Goal: Task Accomplishment & Management: Use online tool/utility

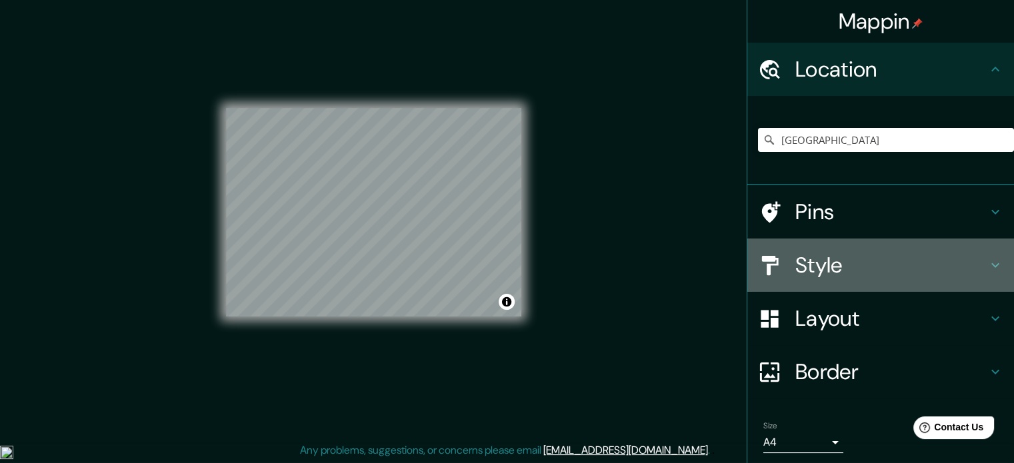
click at [829, 267] on h4 "Style" at bounding box center [891, 265] width 192 height 27
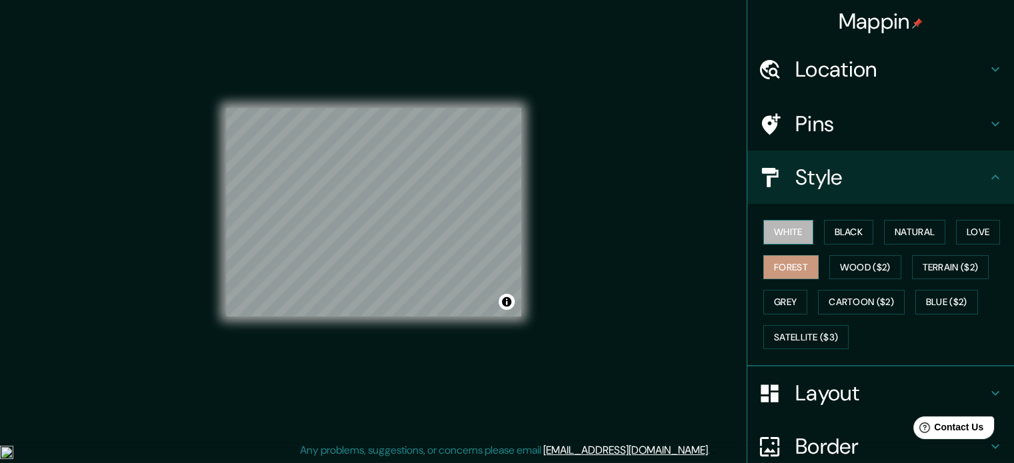
click at [770, 233] on button "White" at bounding box center [788, 232] width 50 height 25
click at [791, 265] on button "Forest" at bounding box center [790, 267] width 55 height 25
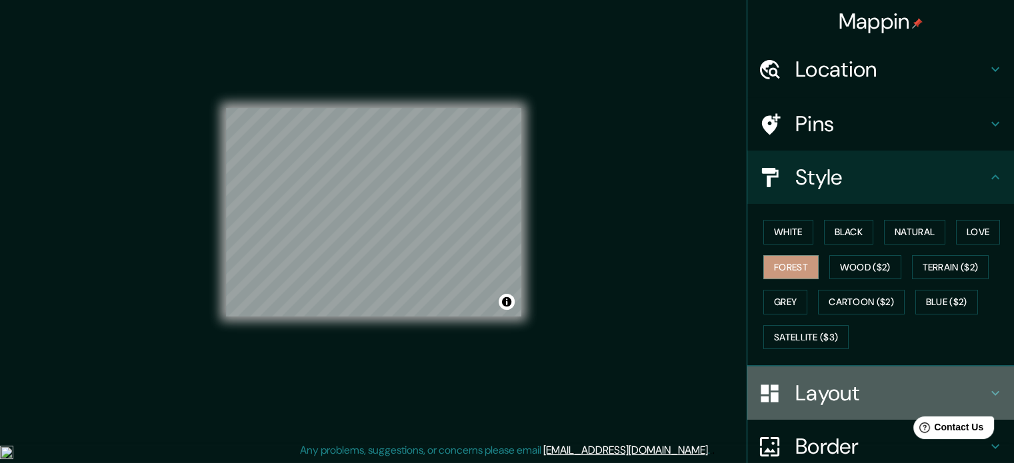
click at [843, 391] on h4 "Layout" at bounding box center [891, 393] width 192 height 27
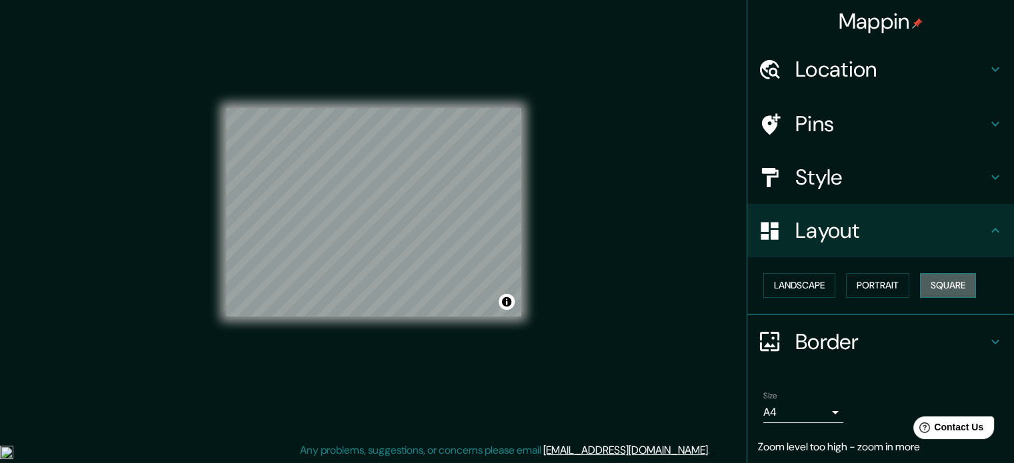
click at [933, 277] on button "Square" at bounding box center [948, 285] width 56 height 25
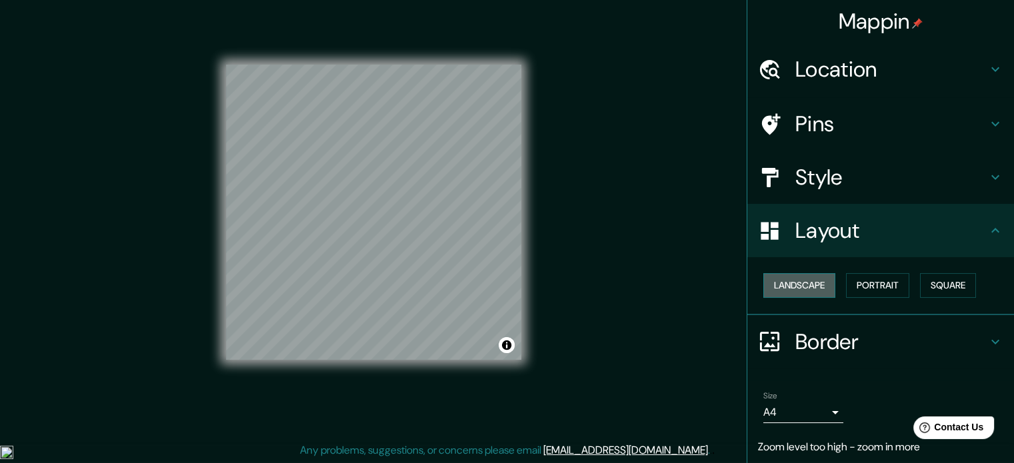
click at [805, 287] on button "Landscape" at bounding box center [799, 285] width 72 height 25
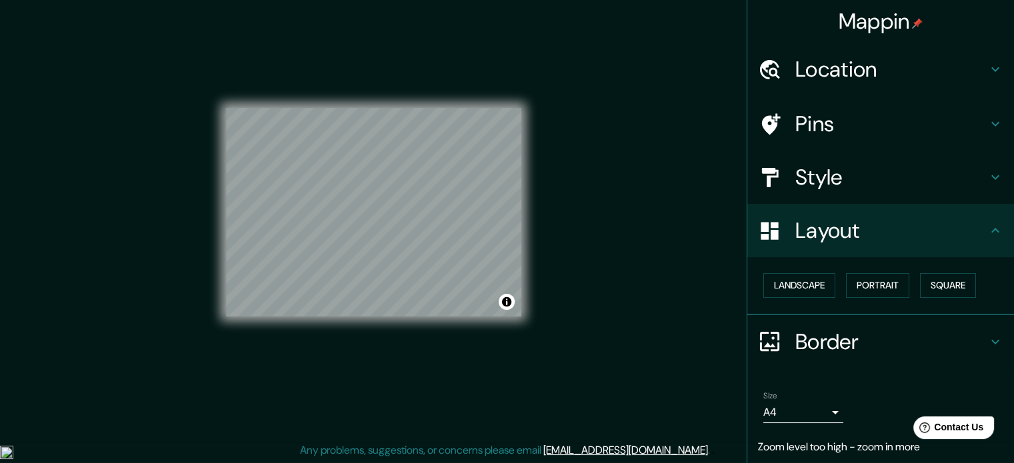
click at [883, 183] on h4 "Style" at bounding box center [891, 177] width 192 height 27
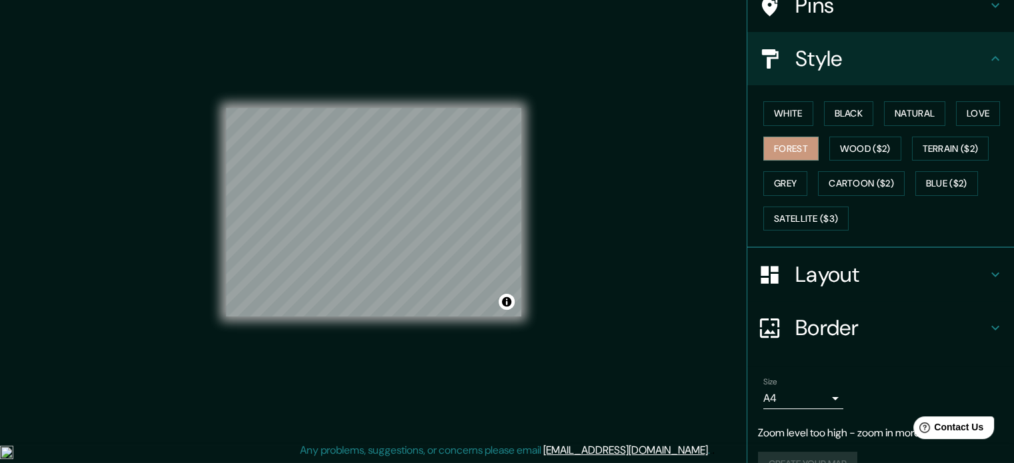
scroll to position [145, 0]
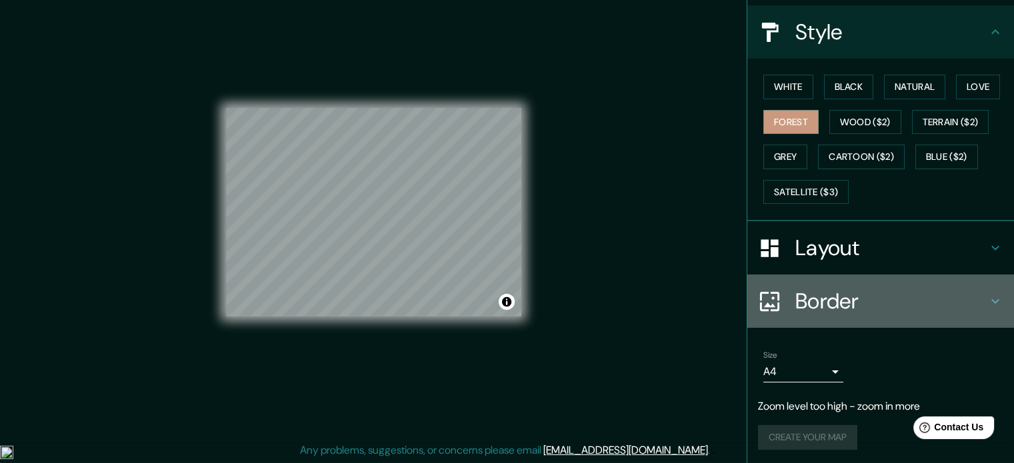
click at [850, 282] on div "Border" at bounding box center [880, 301] width 267 height 53
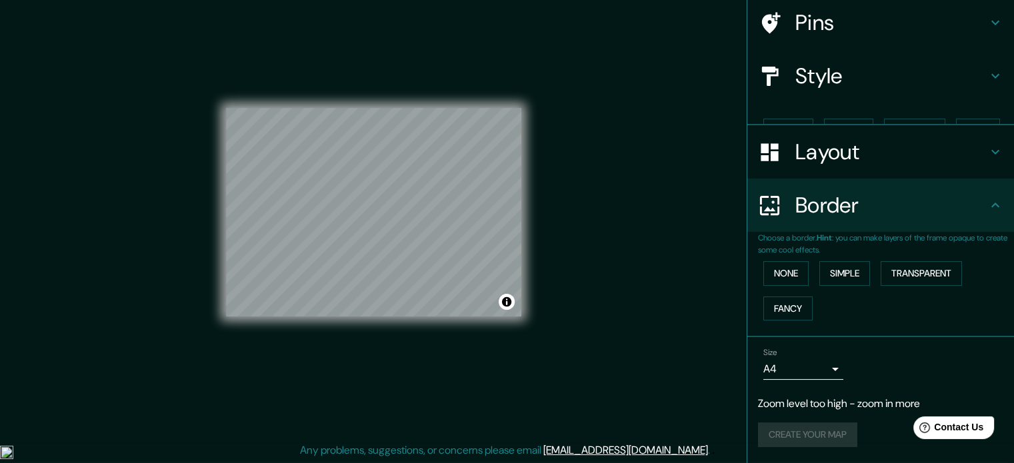
scroll to position [77, 0]
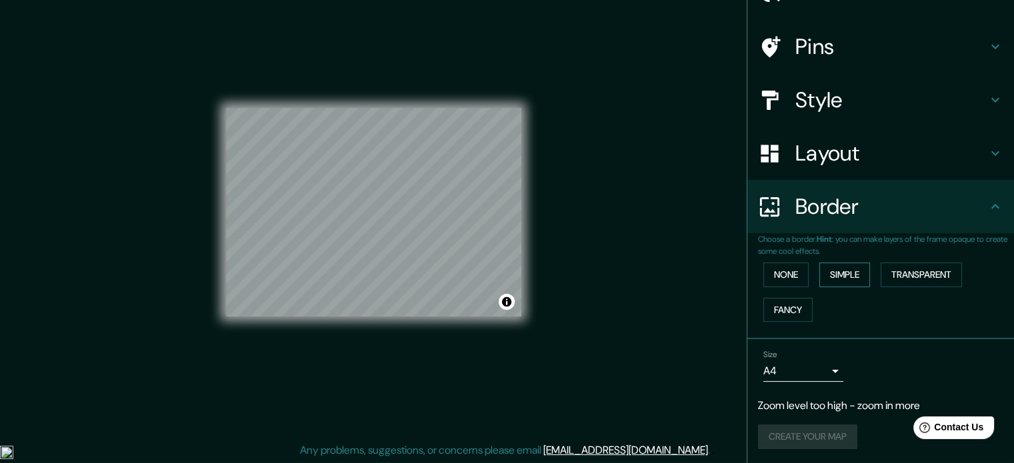
click at [845, 271] on button "Simple" at bounding box center [844, 275] width 51 height 25
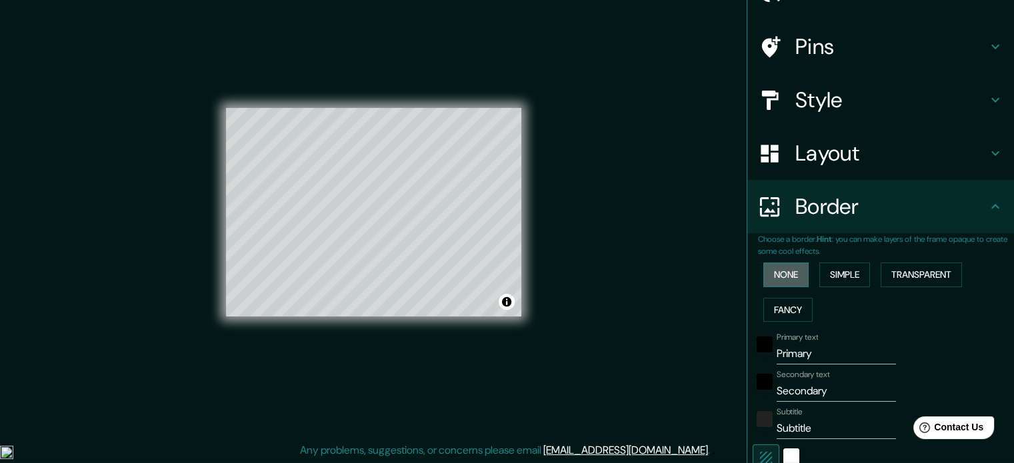
click at [775, 273] on button "None" at bounding box center [785, 275] width 45 height 25
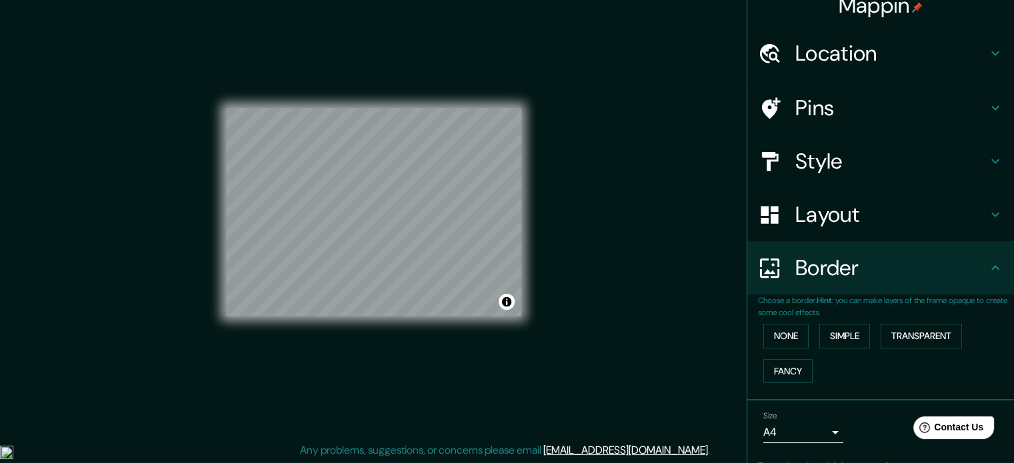
scroll to position [3, 0]
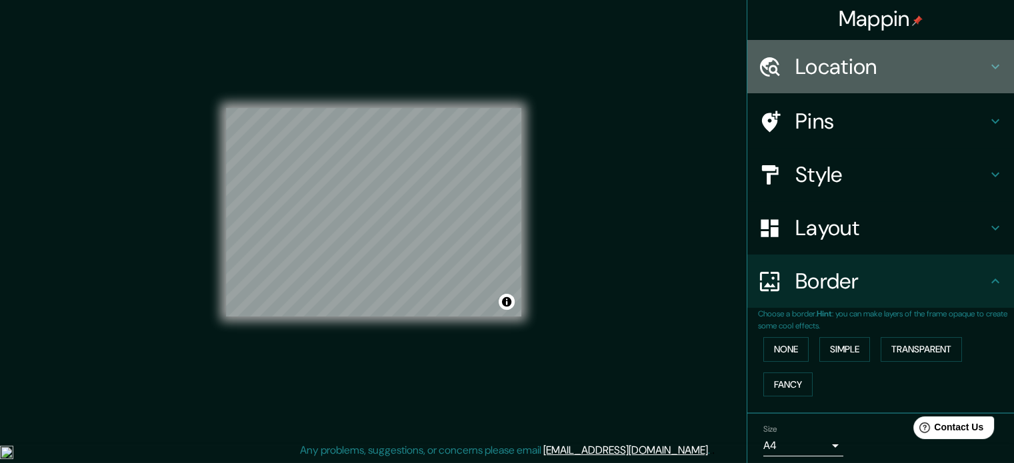
click at [878, 65] on h4 "Location" at bounding box center [891, 66] width 192 height 27
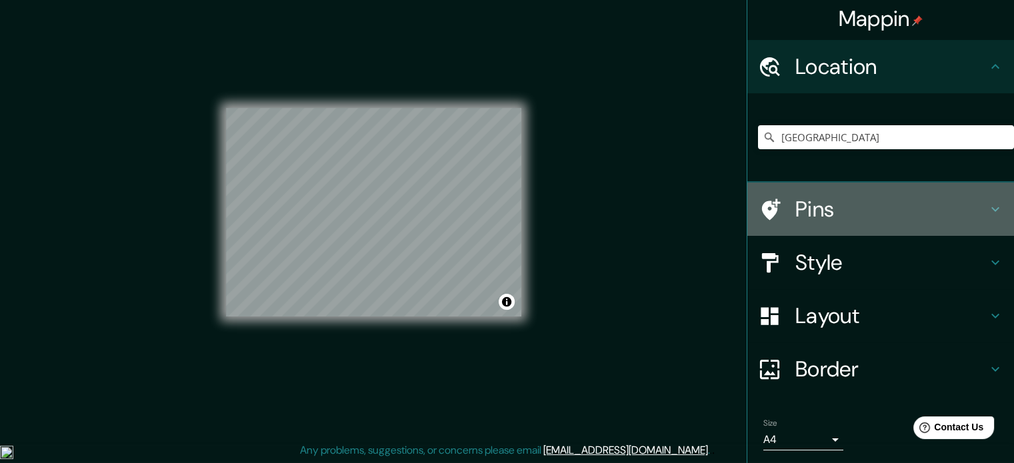
click at [864, 194] on div "Pins" at bounding box center [880, 209] width 267 height 53
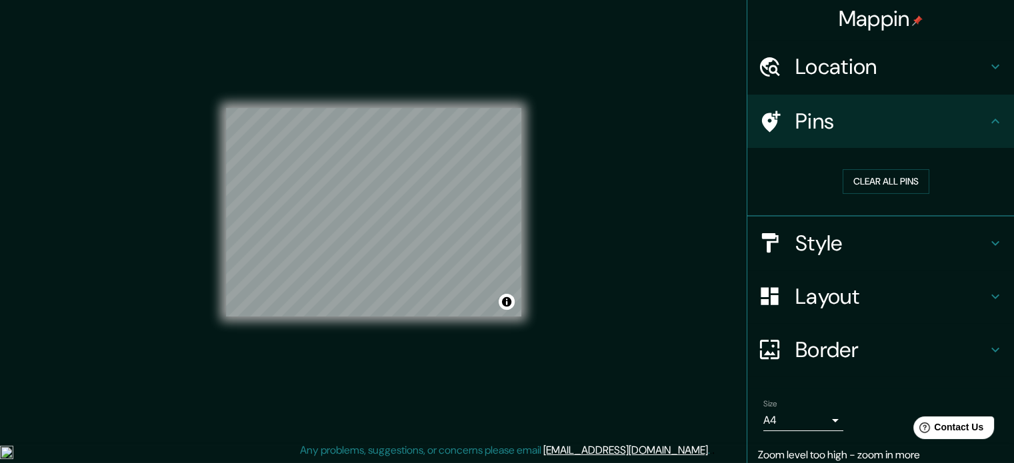
scroll to position [52, 0]
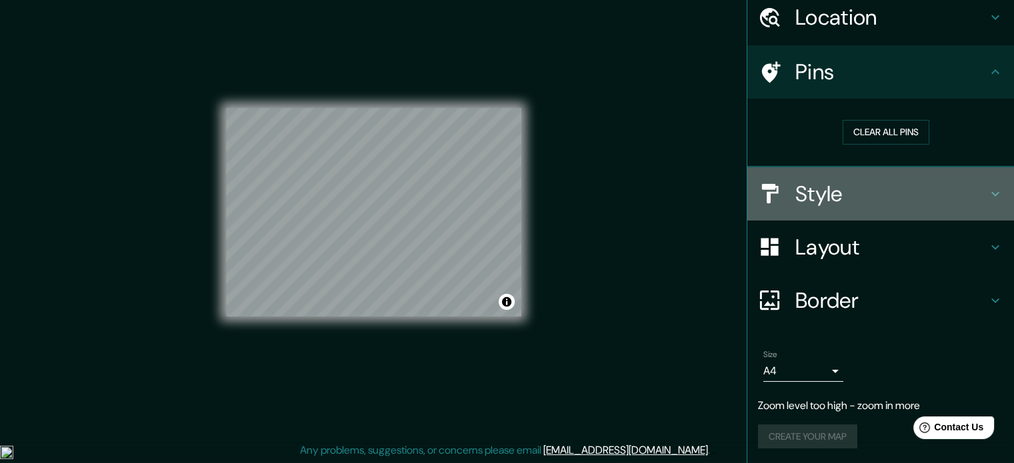
click at [851, 173] on div "Style" at bounding box center [880, 193] width 267 height 53
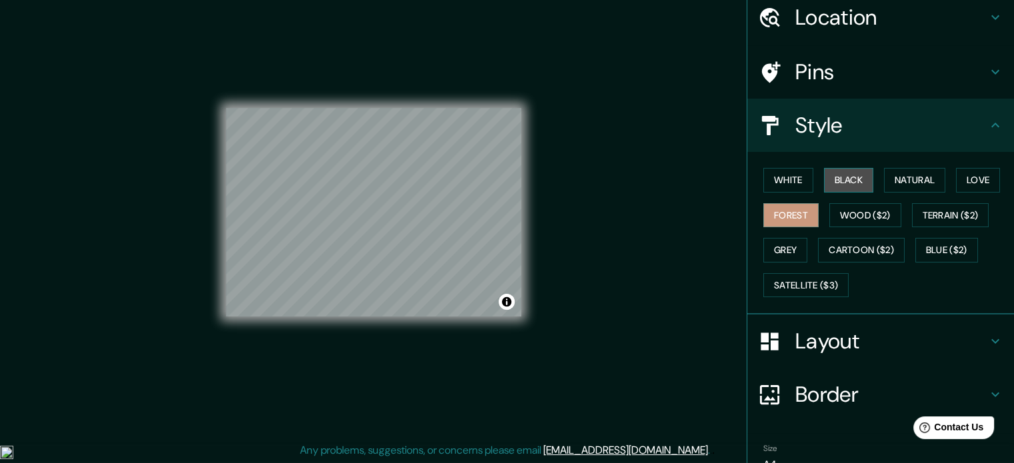
click at [848, 178] on button "Black" at bounding box center [849, 180] width 50 height 25
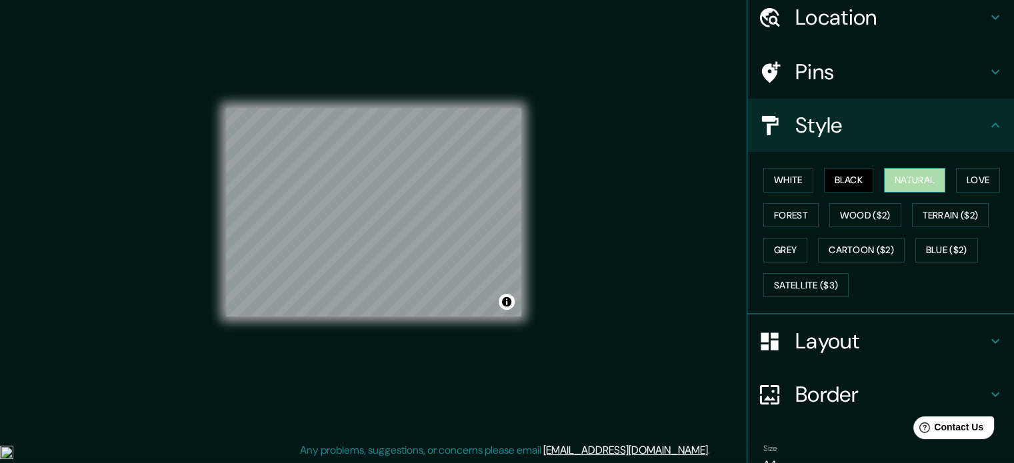
click at [888, 175] on button "Natural" at bounding box center [914, 180] width 61 height 25
click at [961, 181] on button "Love" at bounding box center [978, 180] width 44 height 25
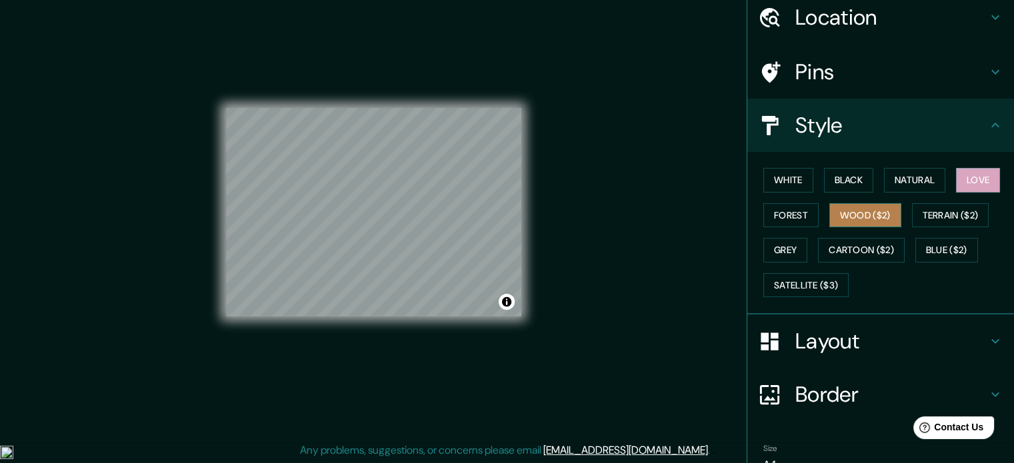
click at [883, 218] on button "Wood ($2)" at bounding box center [865, 215] width 72 height 25
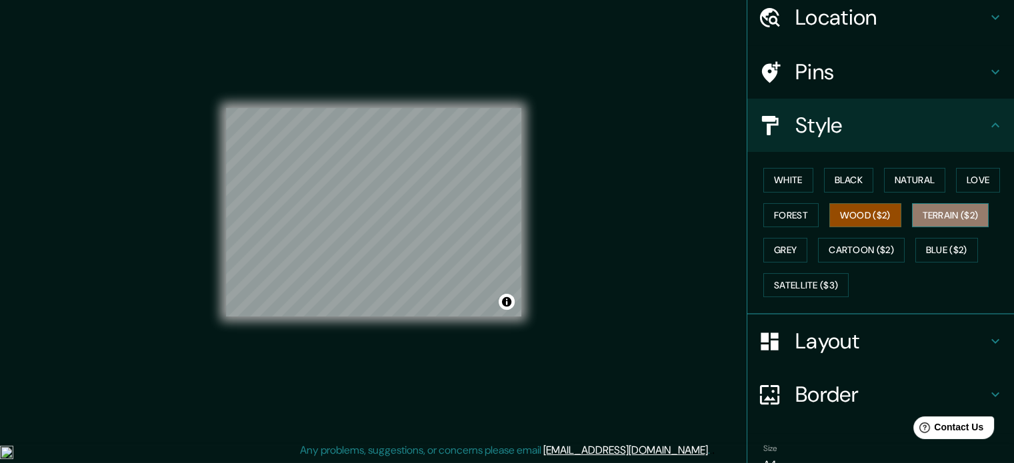
click at [960, 223] on button "Terrain ($2)" at bounding box center [950, 215] width 77 height 25
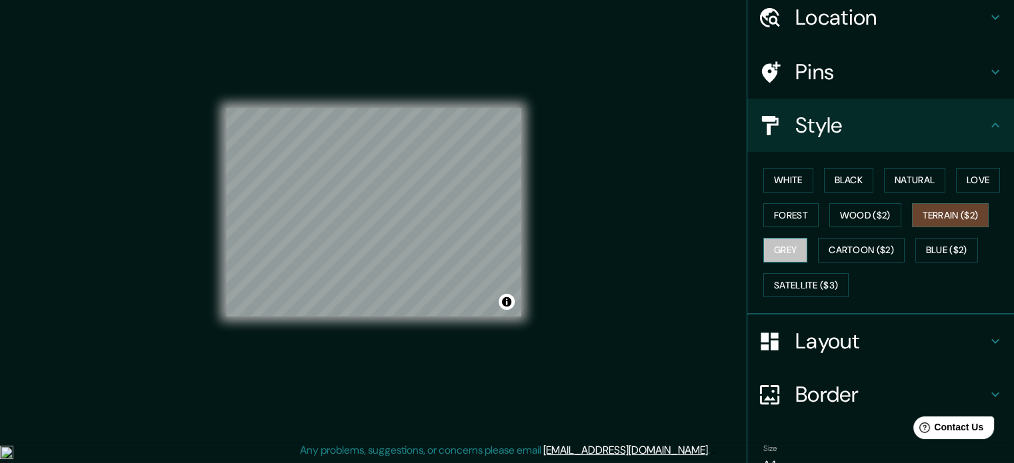
click at [789, 240] on button "Grey" at bounding box center [785, 250] width 44 height 25
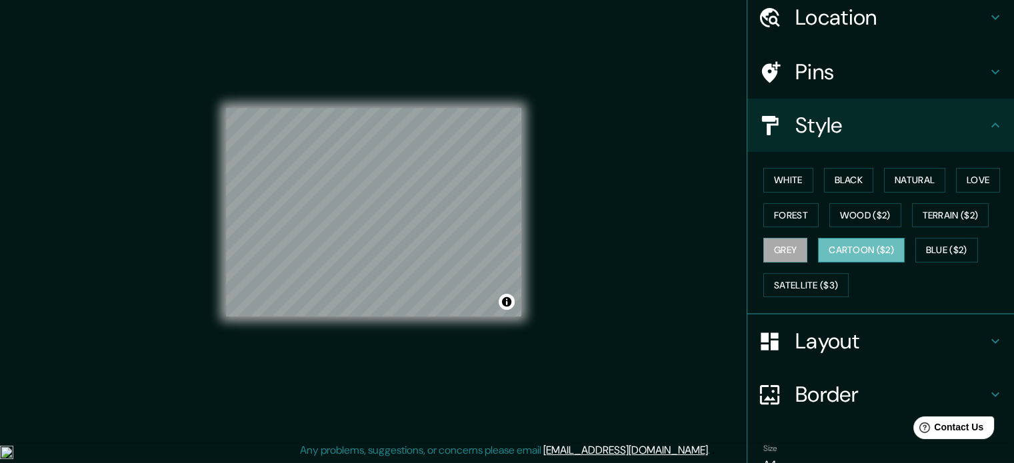
click at [839, 253] on button "Cartoon ($2)" at bounding box center [861, 250] width 87 height 25
click at [929, 257] on button "Blue ($2)" at bounding box center [946, 250] width 63 height 25
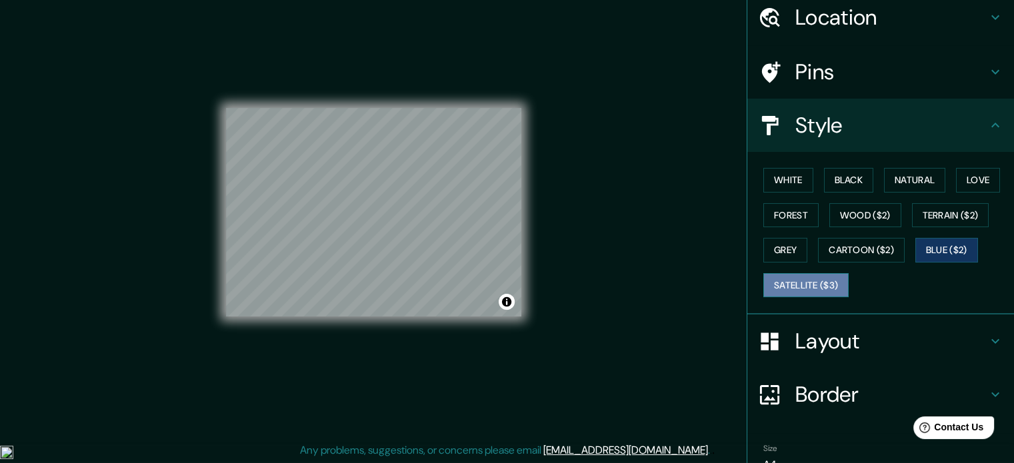
click at [791, 275] on button "Satellite ($3)" at bounding box center [805, 285] width 85 height 25
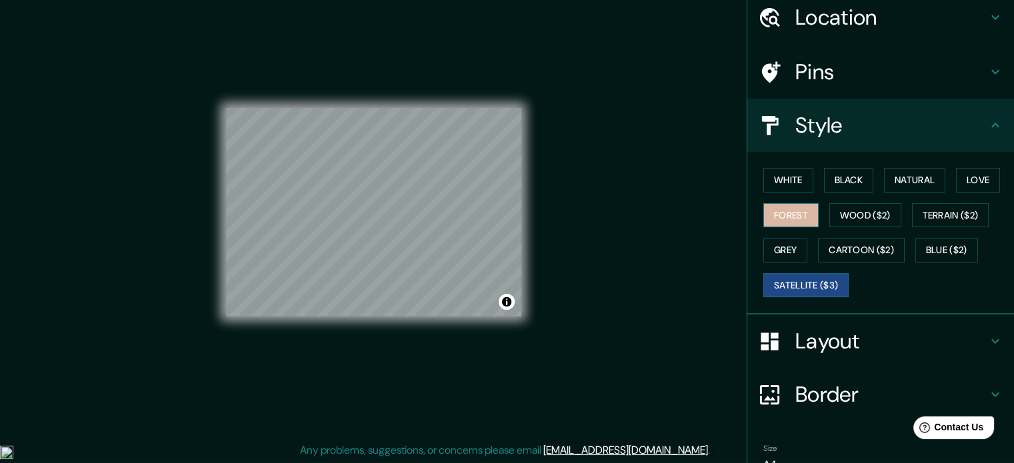
click at [788, 203] on button "Forest" at bounding box center [790, 215] width 55 height 25
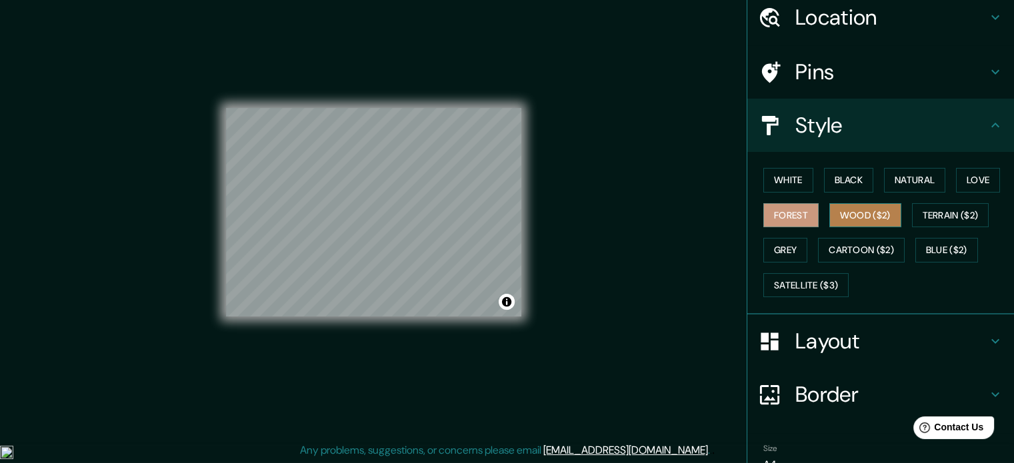
click at [835, 208] on button "Wood ($2)" at bounding box center [865, 215] width 72 height 25
click at [805, 221] on button "Forest" at bounding box center [790, 215] width 55 height 25
click at [859, 23] on h4 "Location" at bounding box center [891, 17] width 192 height 27
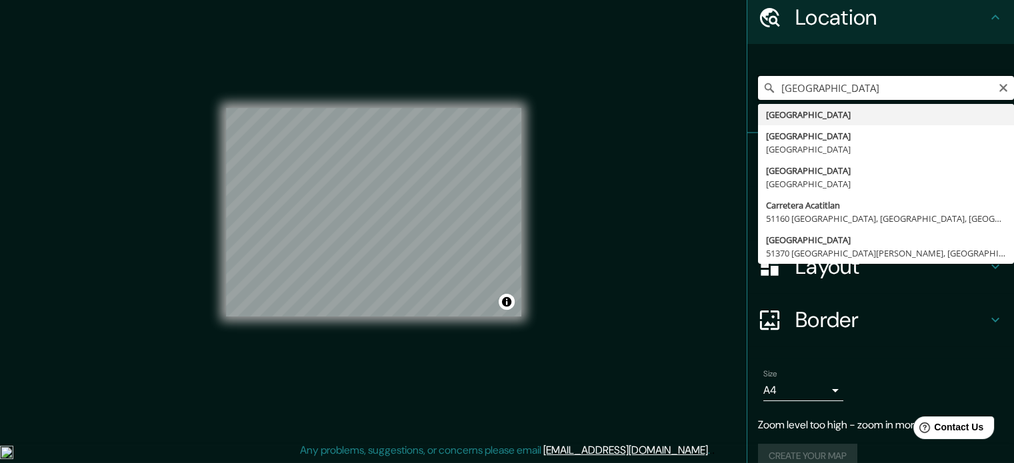
click at [835, 84] on input "[GEOGRAPHIC_DATA]" at bounding box center [886, 88] width 256 height 24
type input "M"
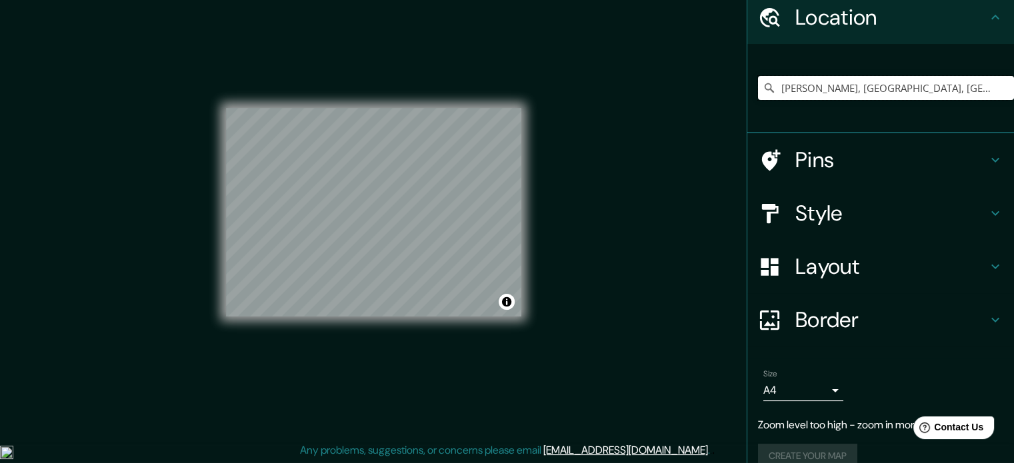
scroll to position [45, 0]
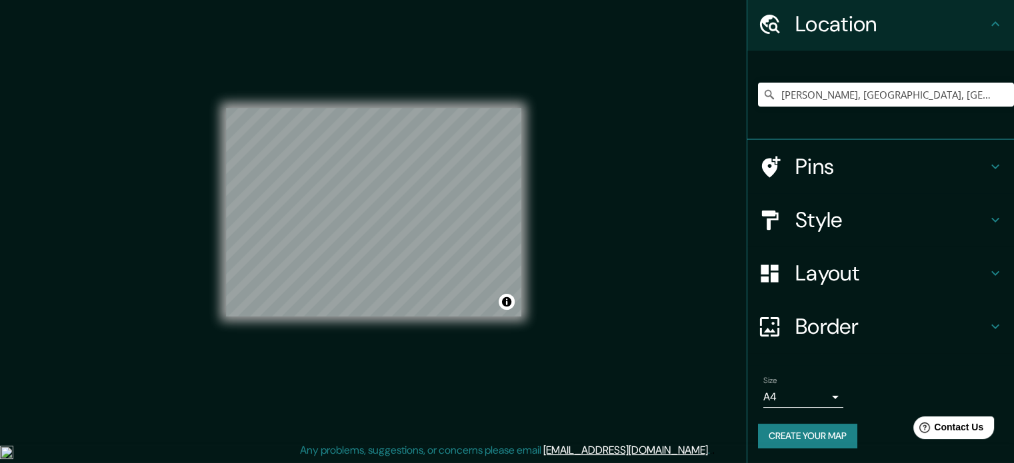
click at [827, 167] on h4 "Pins" at bounding box center [891, 166] width 192 height 27
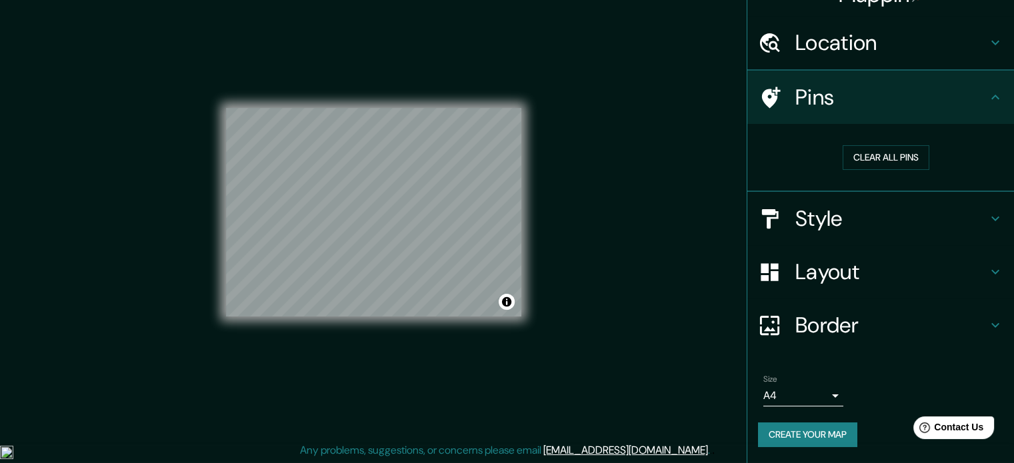
scroll to position [25, 0]
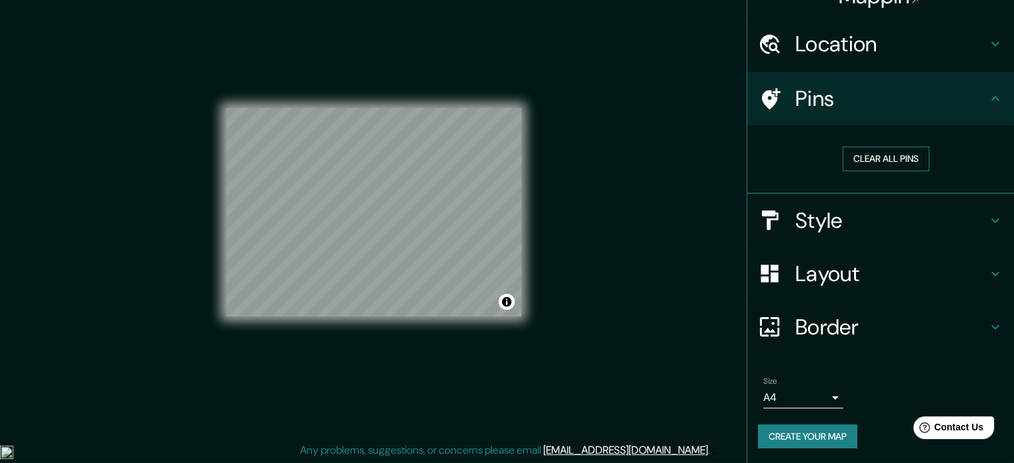
click at [855, 160] on button "Clear all pins" at bounding box center [886, 159] width 87 height 25
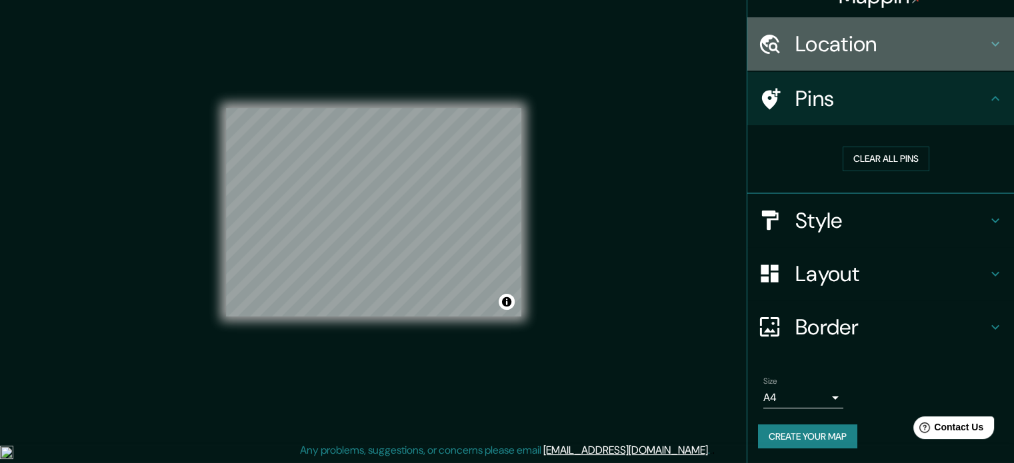
click at [841, 60] on div "Location" at bounding box center [880, 43] width 267 height 53
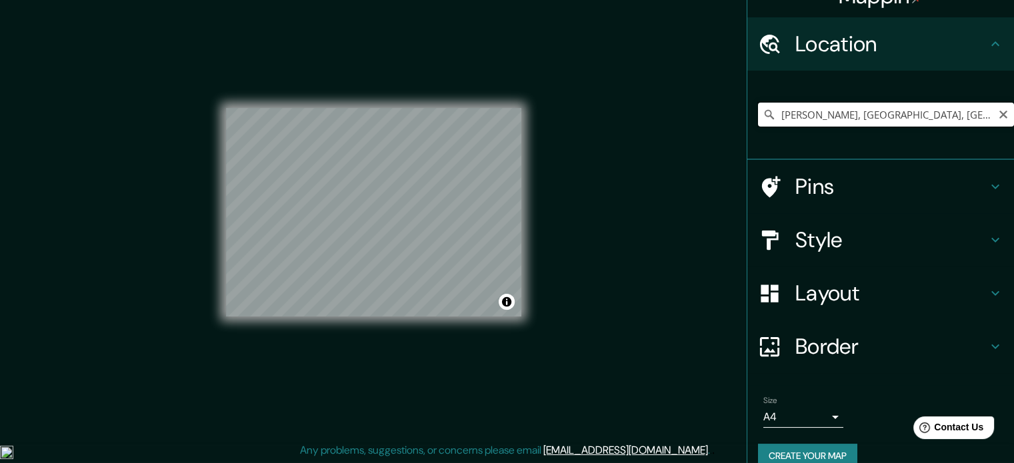
click at [886, 111] on input "[PERSON_NAME], [GEOGRAPHIC_DATA], [GEOGRAPHIC_DATA]" at bounding box center [886, 115] width 256 height 24
click at [977, 103] on input "[PERSON_NAME], [GEOGRAPHIC_DATA], [GEOGRAPHIC_DATA]" at bounding box center [886, 115] width 256 height 24
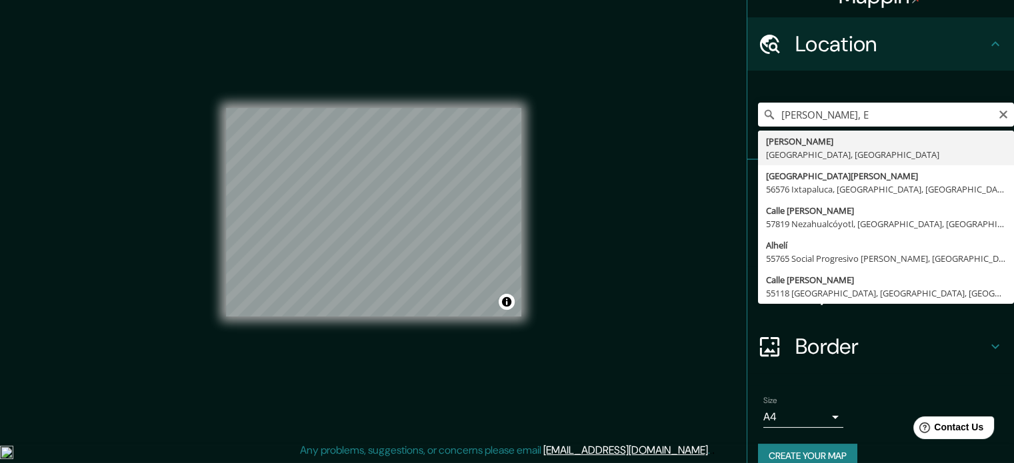
type input "[PERSON_NAME], [GEOGRAPHIC_DATA], [GEOGRAPHIC_DATA]"
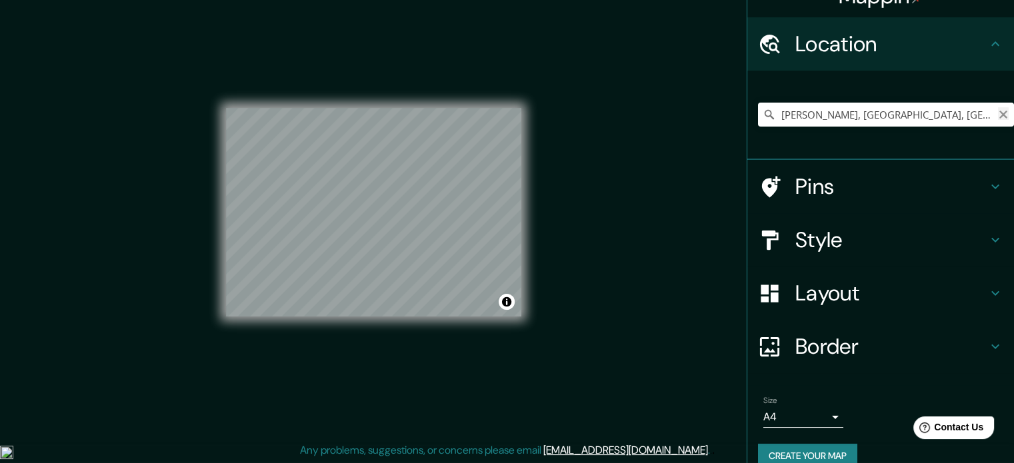
click at [998, 115] on icon "Clear" at bounding box center [1003, 114] width 11 height 11
click at [915, 110] on input "Pick your city or area" at bounding box center [886, 115] width 256 height 24
click at [922, 112] on input "[GEOGRAPHIC_DATA]" at bounding box center [886, 115] width 256 height 24
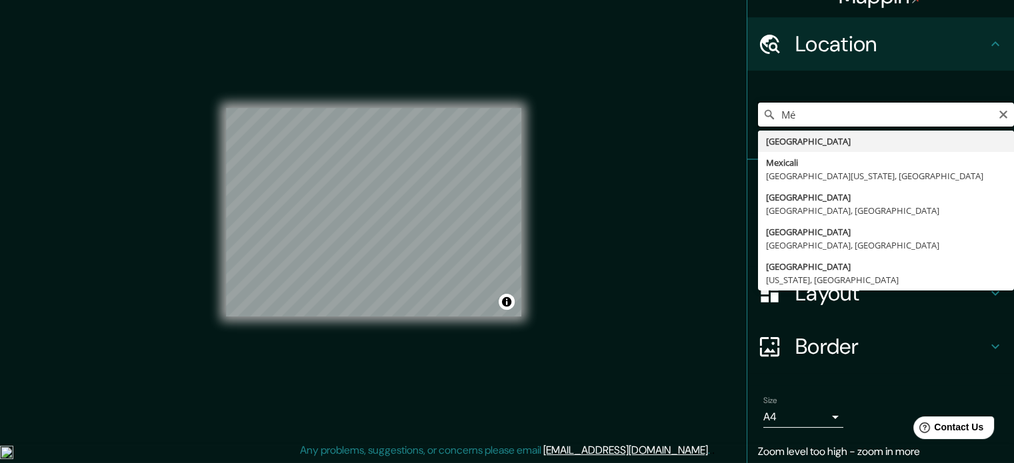
type input "M"
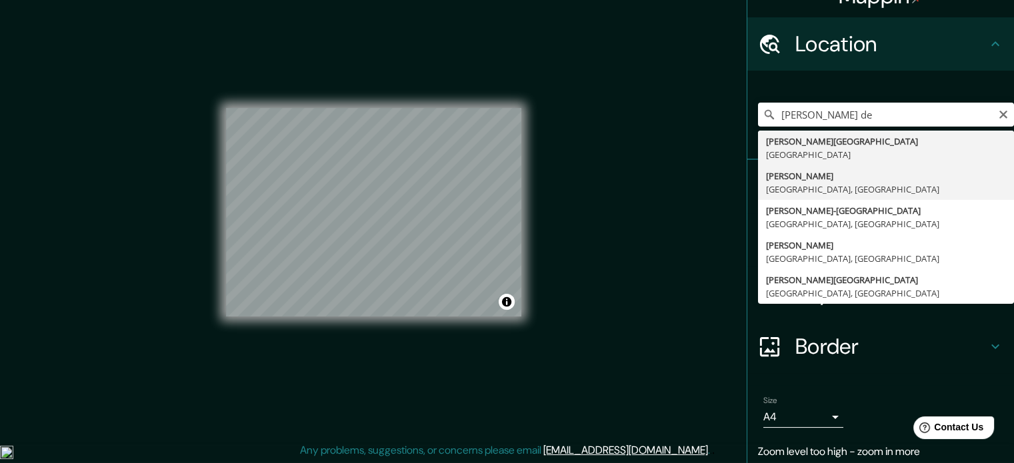
type input "[PERSON_NAME], [GEOGRAPHIC_DATA], [GEOGRAPHIC_DATA]"
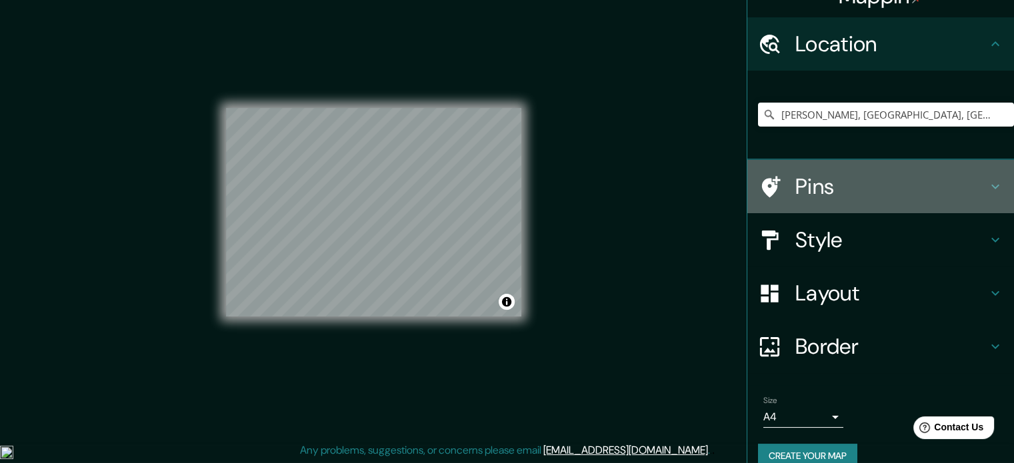
click at [797, 186] on h4 "Pins" at bounding box center [891, 186] width 192 height 27
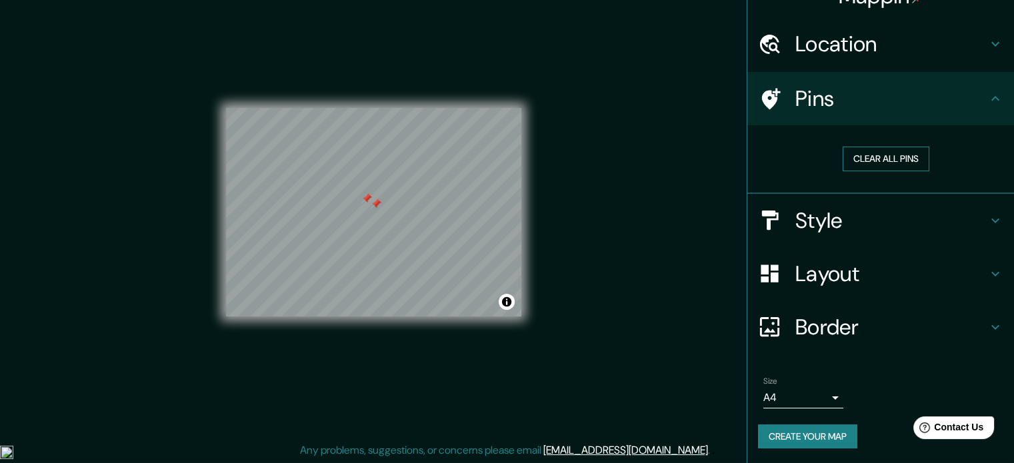
click at [891, 163] on button "Clear all pins" at bounding box center [886, 159] width 87 height 25
click at [623, 77] on div "Mappin Location [PERSON_NAME], [GEOGRAPHIC_DATA], [GEOGRAPHIC_DATA] Pins Clear …" at bounding box center [507, 223] width 1014 height 481
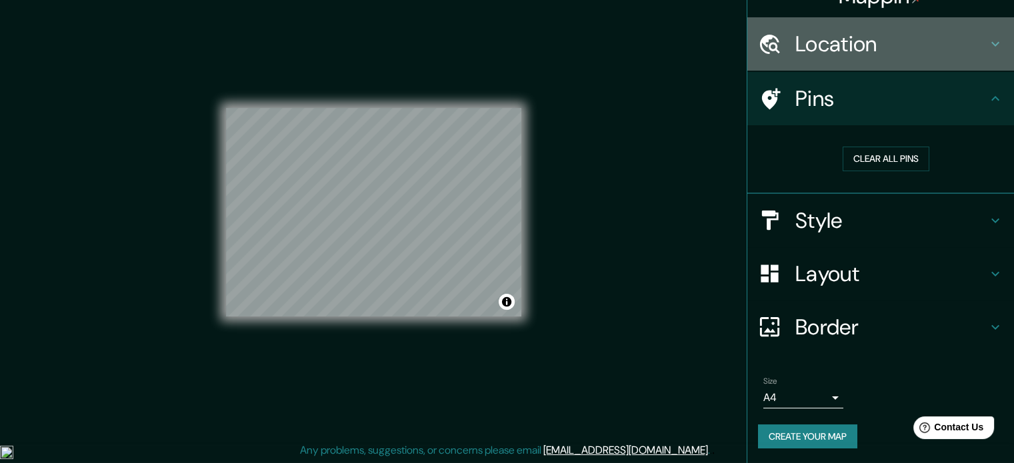
click at [848, 24] on div "Location" at bounding box center [880, 43] width 267 height 53
